Goal: Task Accomplishment & Management: Manage account settings

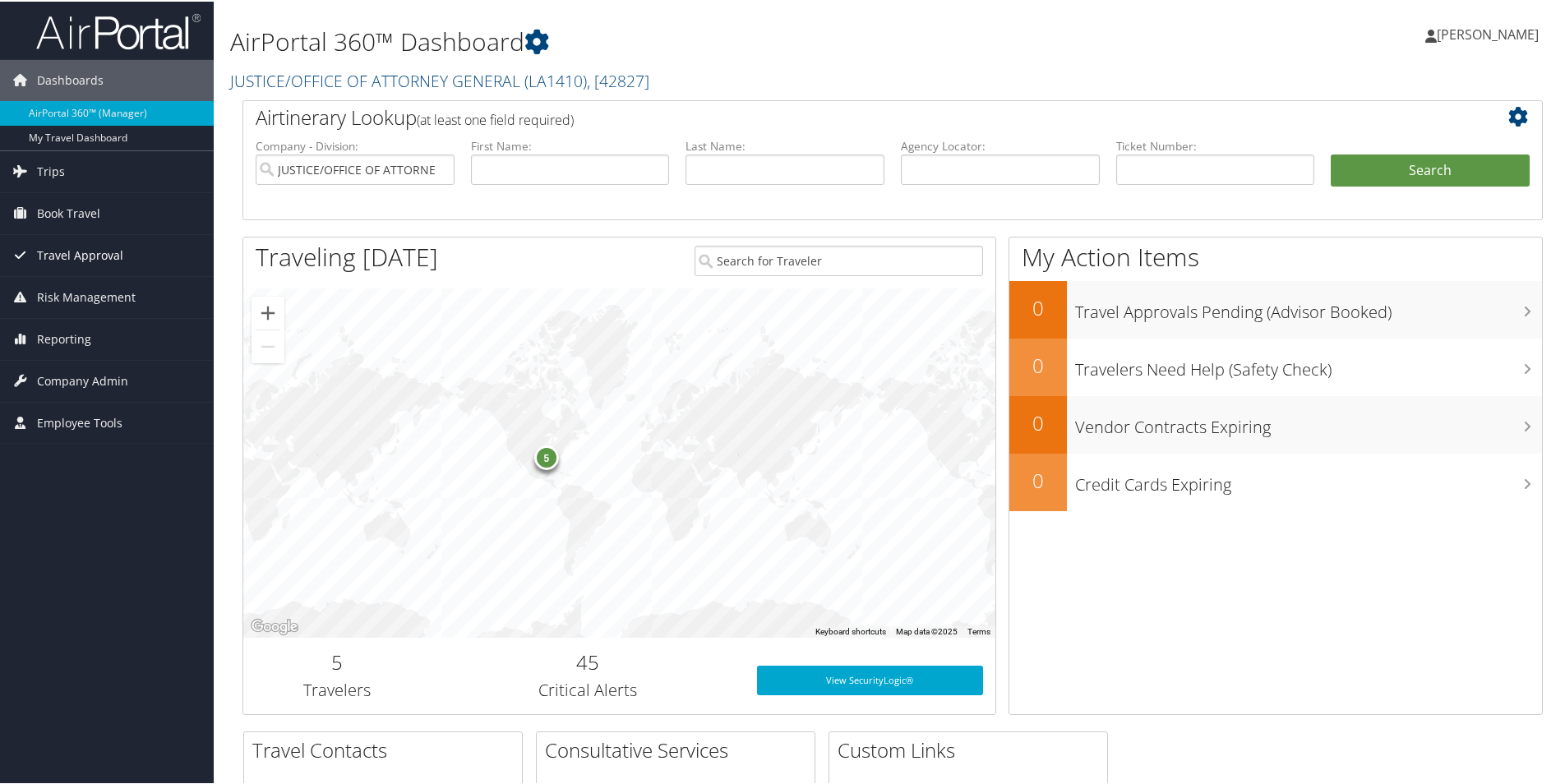
click at [107, 254] on span "Travel Approval" at bounding box center [79, 254] width 86 height 41
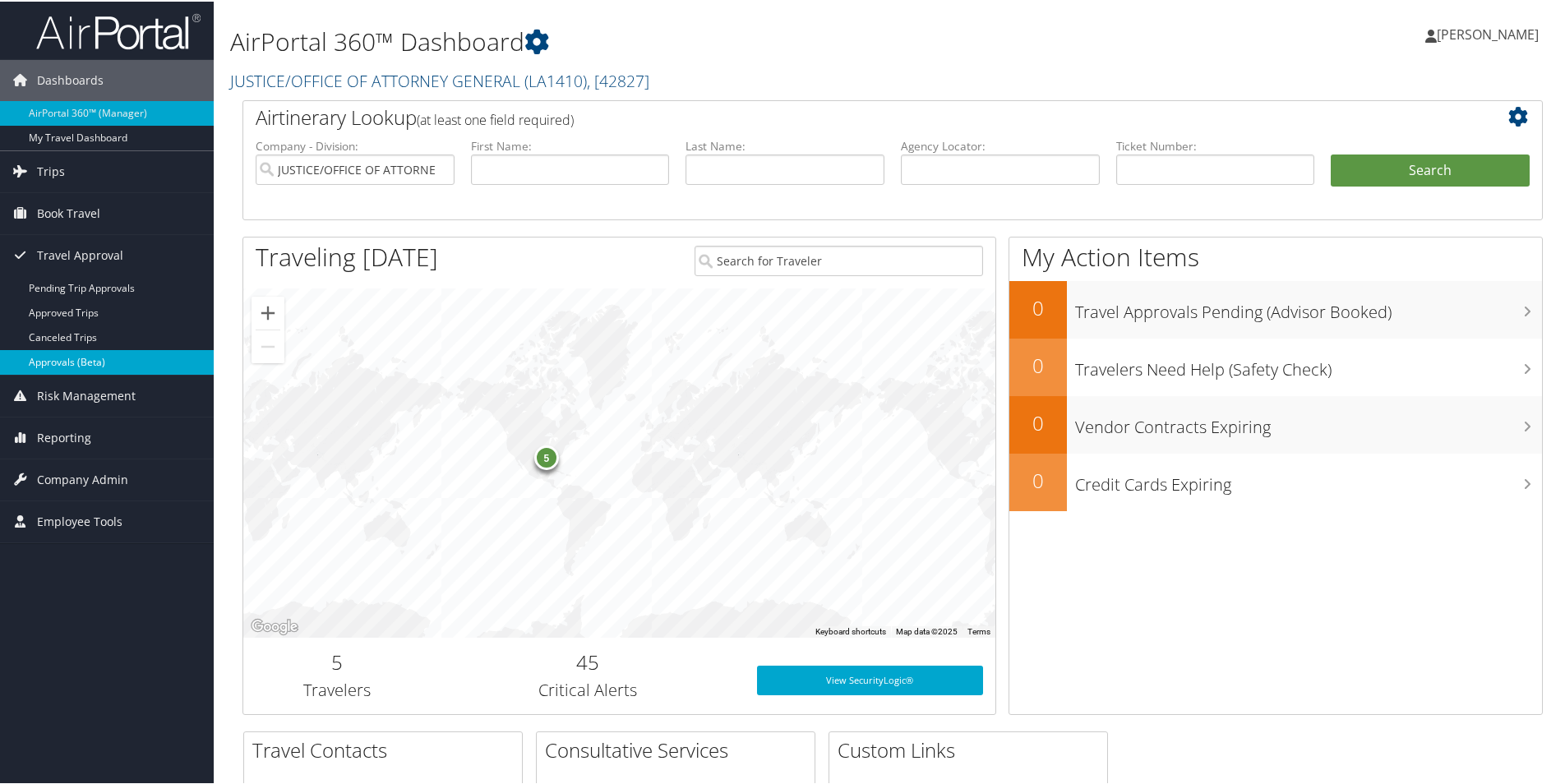
click at [70, 360] on link "Approvals (Beta)" at bounding box center [106, 360] width 213 height 25
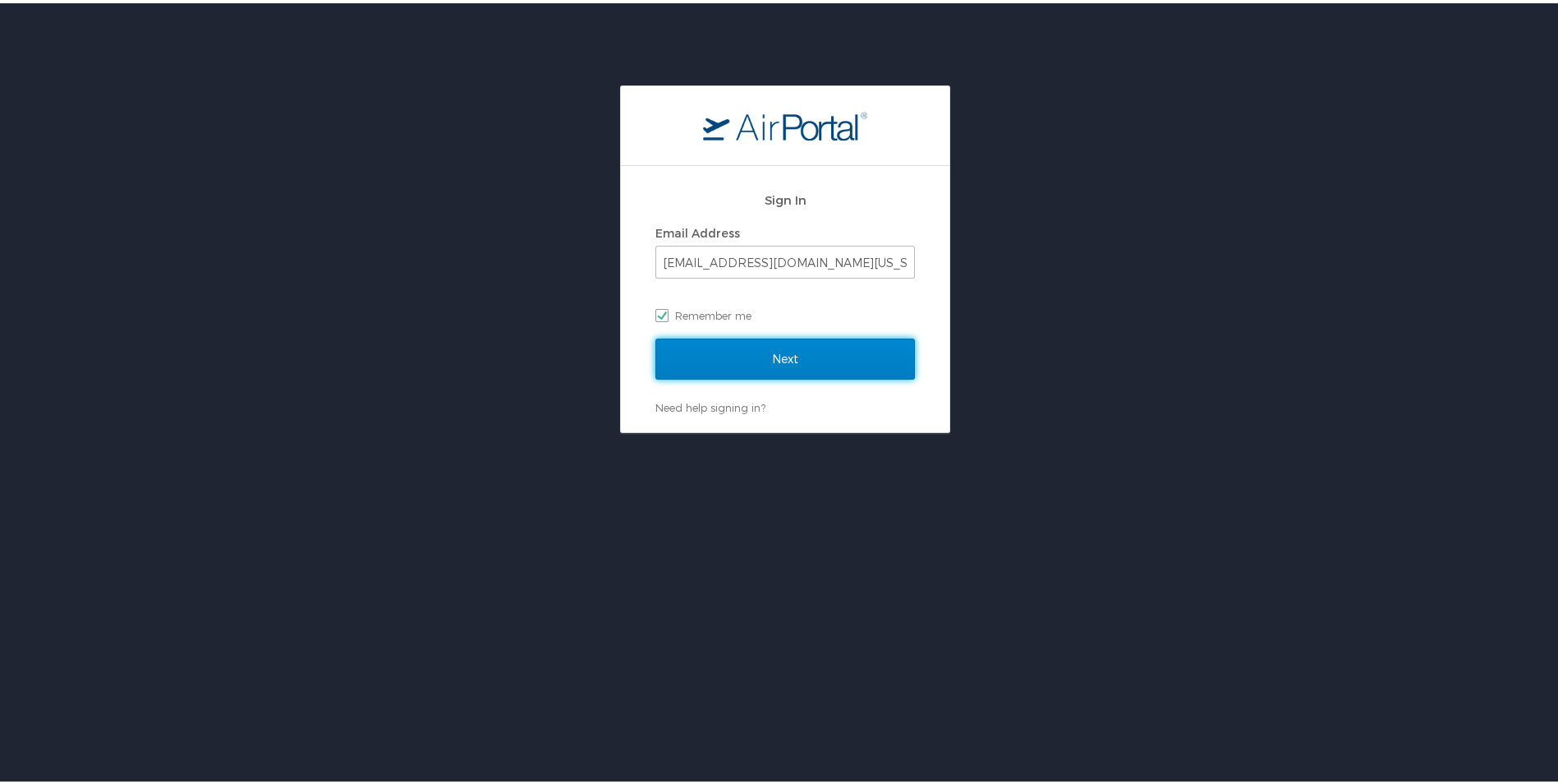
click at [800, 353] on input "Next" at bounding box center [785, 356] width 260 height 41
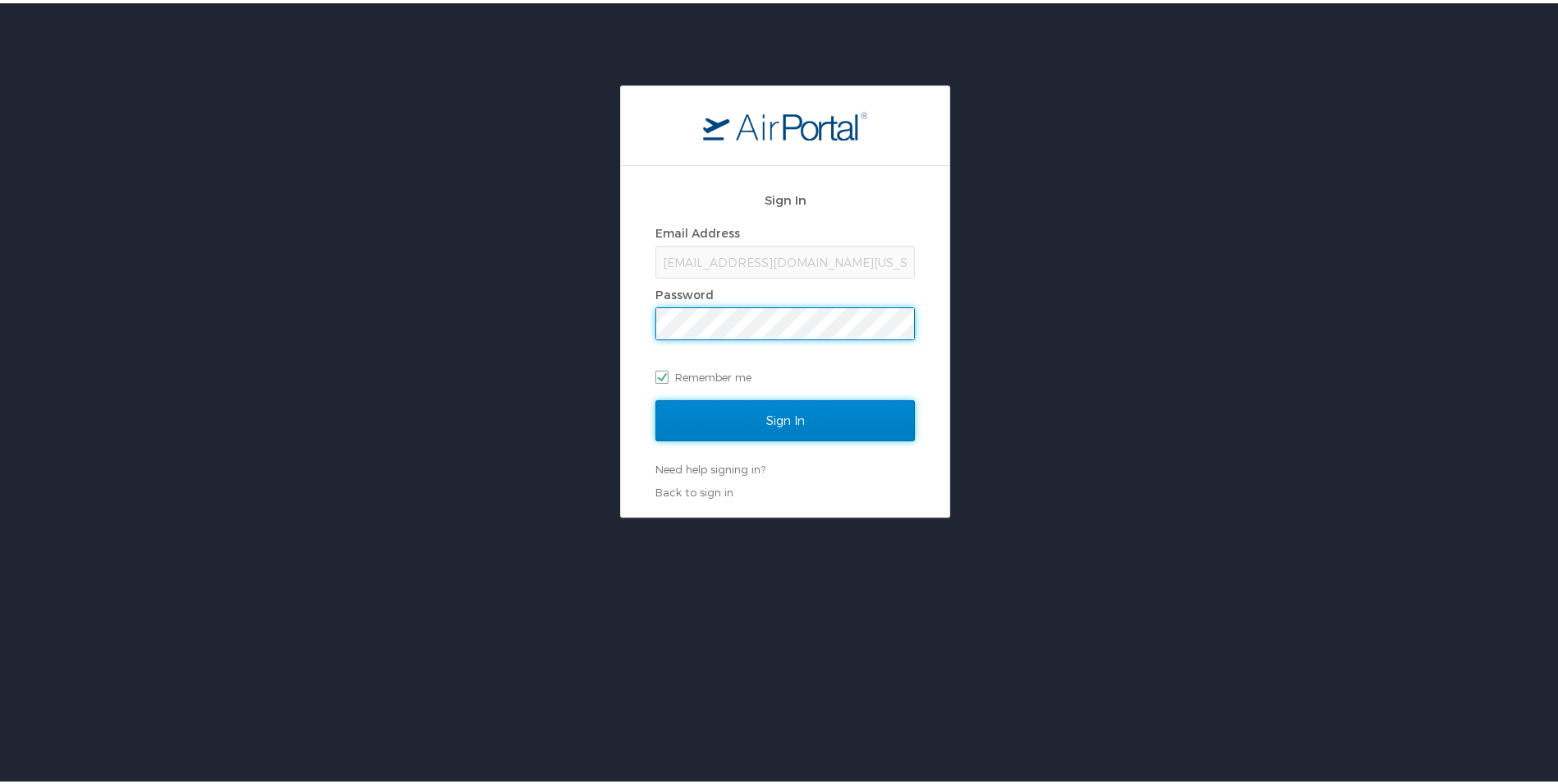
click at [781, 414] on input "Sign In" at bounding box center [785, 417] width 260 height 41
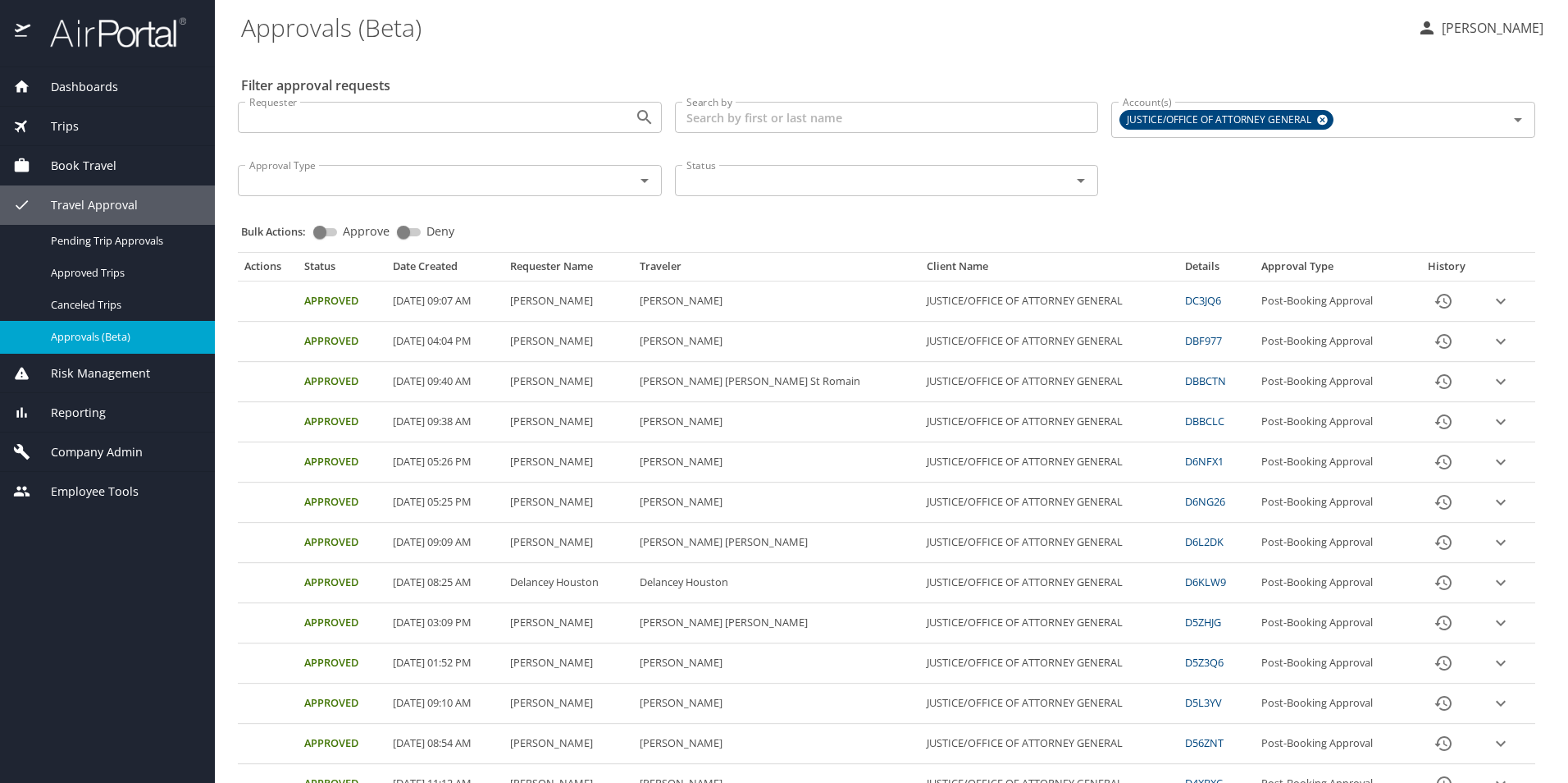
click at [1491, 296] on icon "expand row" at bounding box center [1500, 301] width 19 height 19
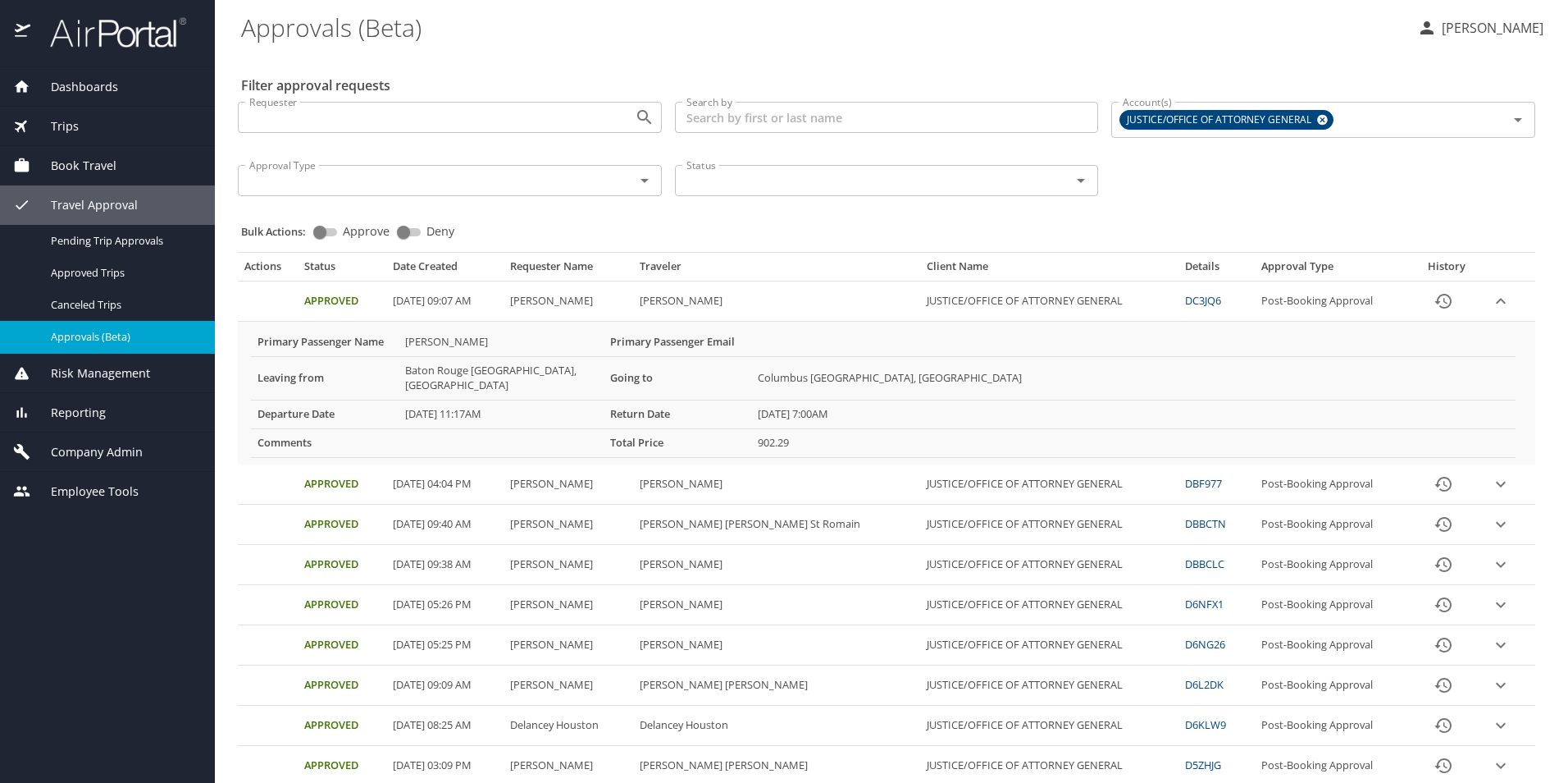
click at [102, 168] on span "Book Travel" at bounding box center [73, 166] width 86 height 18
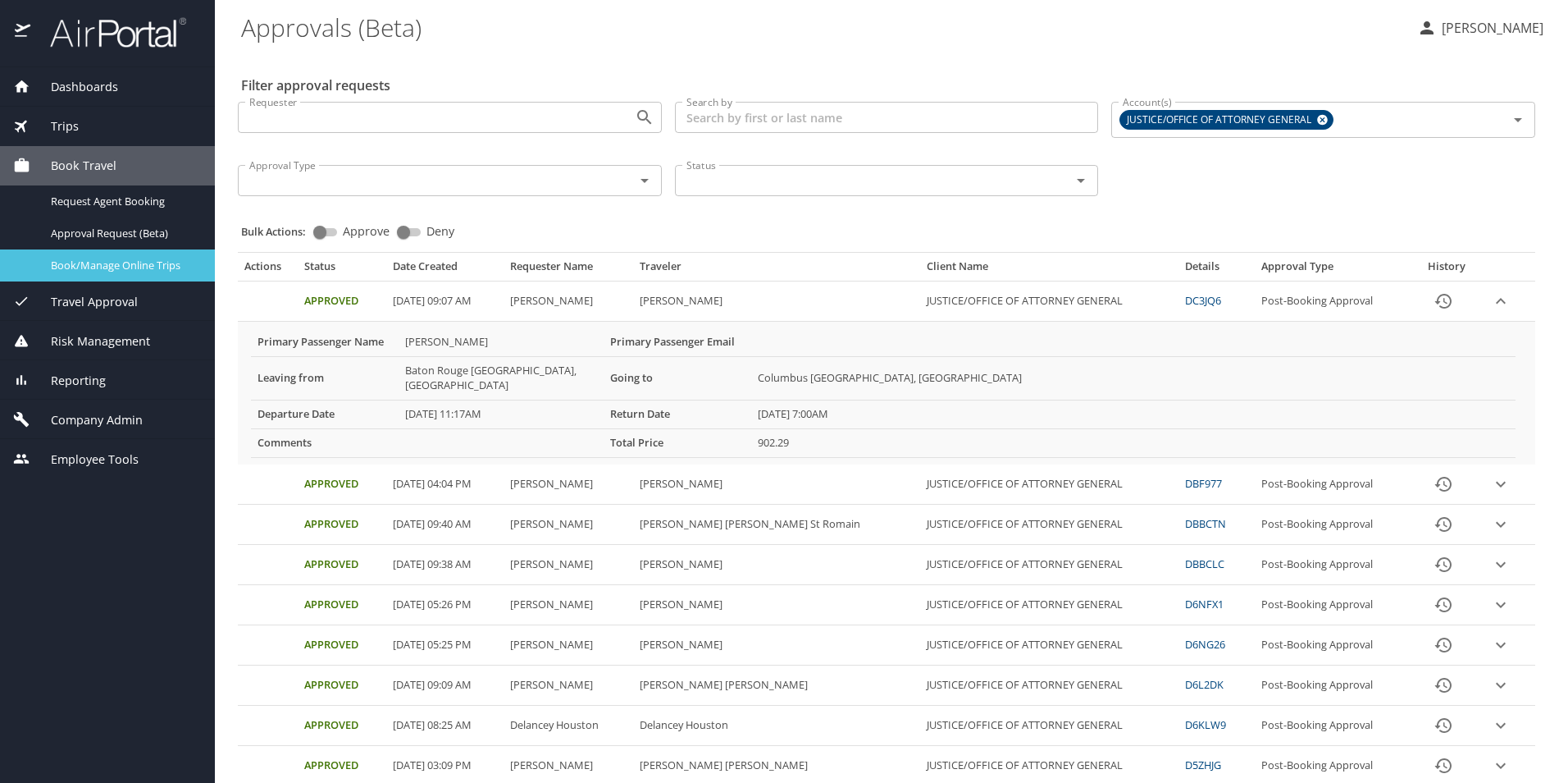
click at [130, 268] on span "Book/Manage Online Trips" at bounding box center [123, 265] width 145 height 16
